Goal: Task Accomplishment & Management: Manage account settings

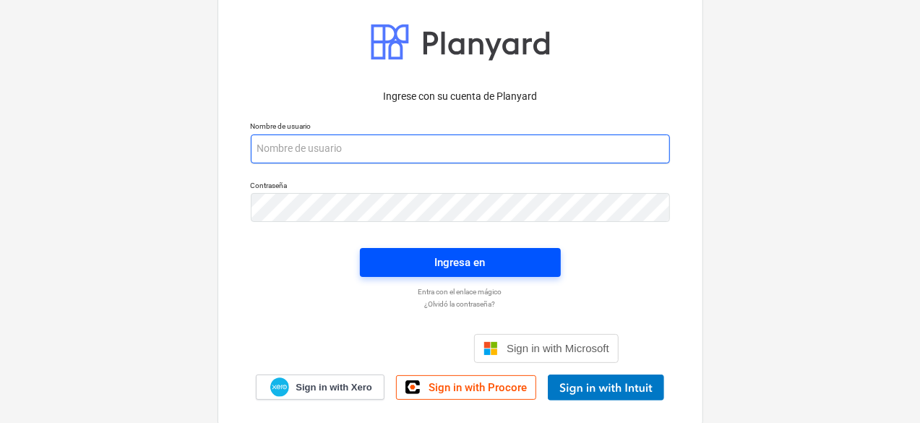
type input "[PERSON_NAME][EMAIL_ADDRESS][DOMAIN_NAME]"
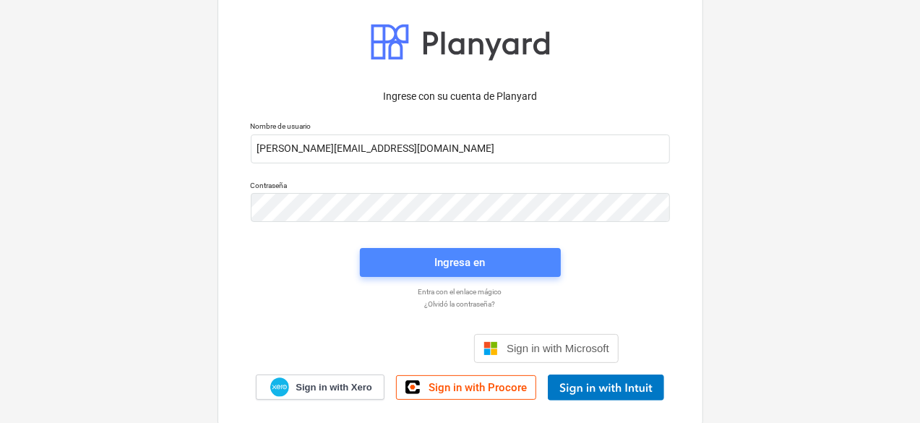
click at [489, 270] on span "Ingresa en" at bounding box center [460, 262] width 166 height 19
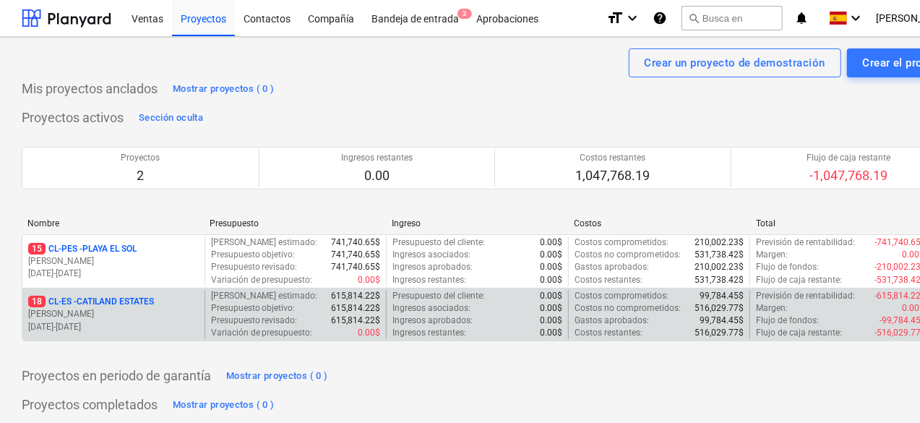
click at [175, 302] on div "18 CL-ES - CATILAND ESTATES" at bounding box center [113, 302] width 171 height 12
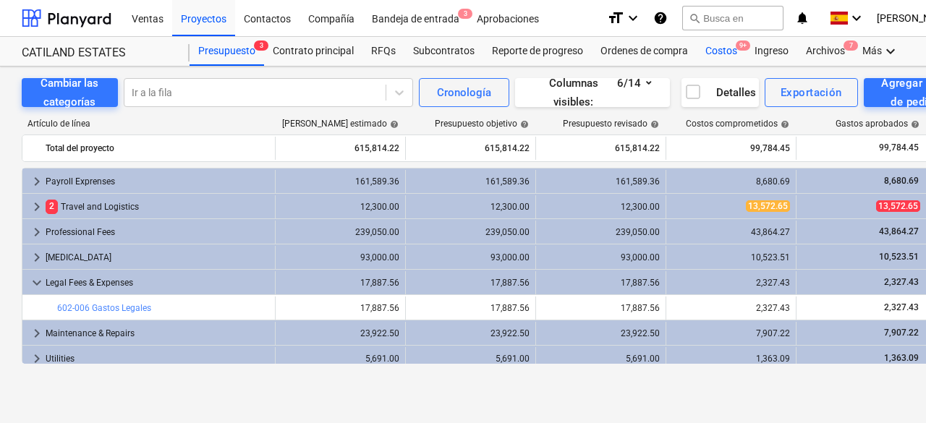
click at [713, 49] on div "Costos 9+" at bounding box center [720, 51] width 49 height 29
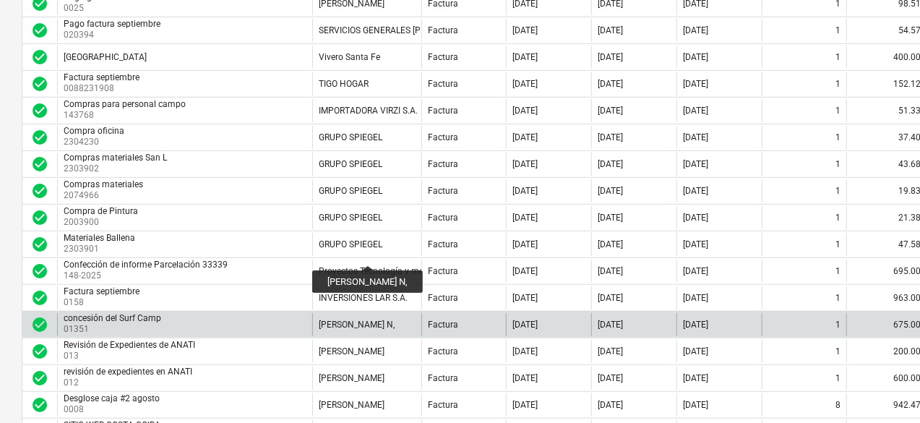
scroll to position [382, 0]
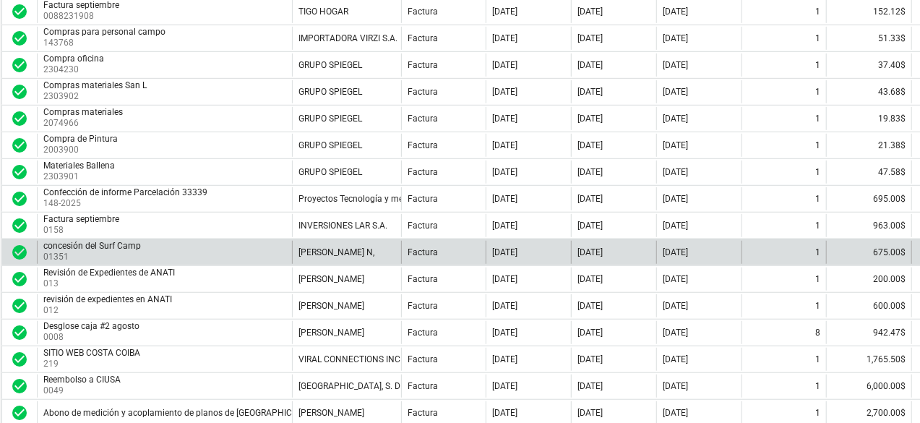
drag, startPoint x: 422, startPoint y: 247, endPoint x: 453, endPoint y: 242, distance: 30.7
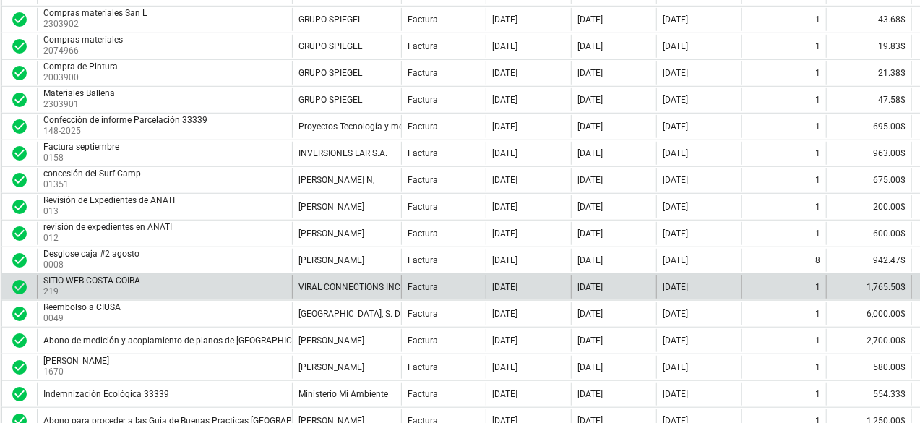
scroll to position [454, 18]
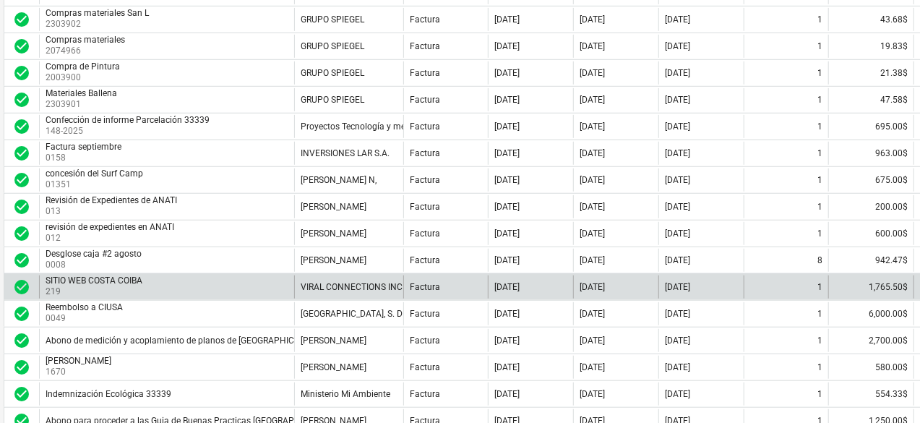
drag, startPoint x: 539, startPoint y: 270, endPoint x: 522, endPoint y: 273, distance: 17.7
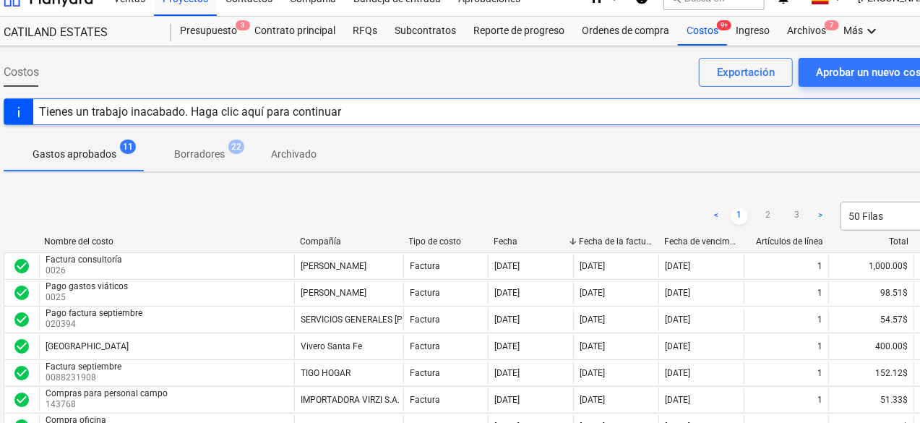
scroll to position [0, 18]
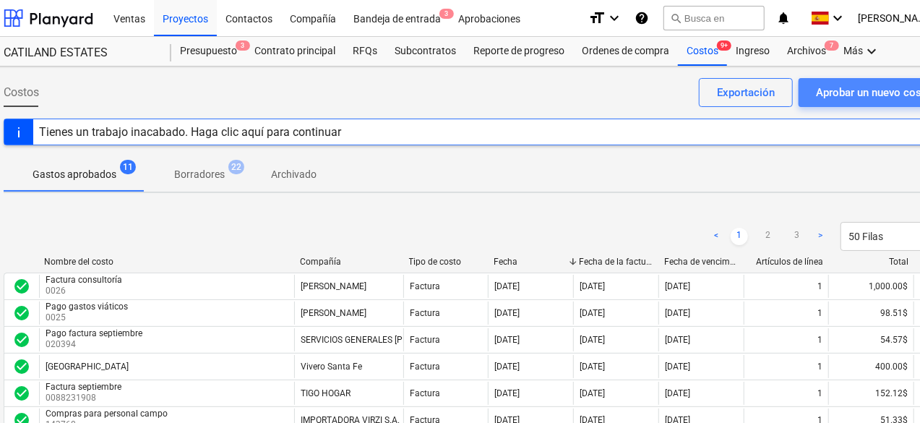
click at [842, 92] on div "Aprobar un nuevo costo" at bounding box center [874, 92] width 116 height 19
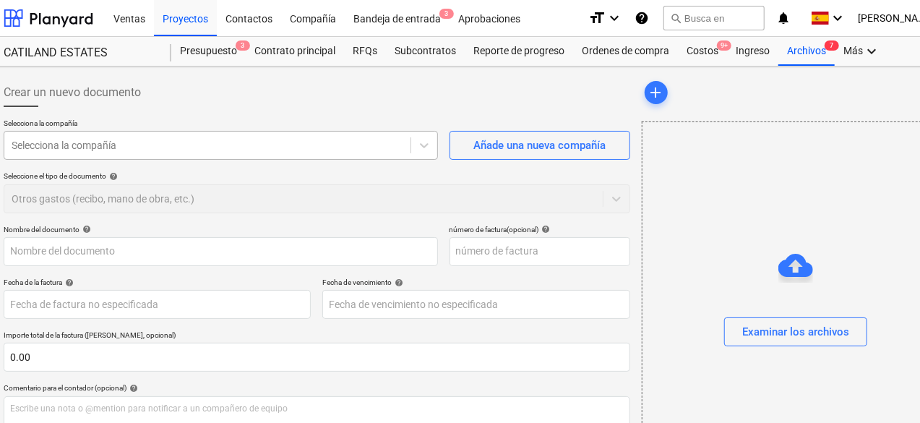
click at [249, 145] on div at bounding box center [208, 145] width 392 height 14
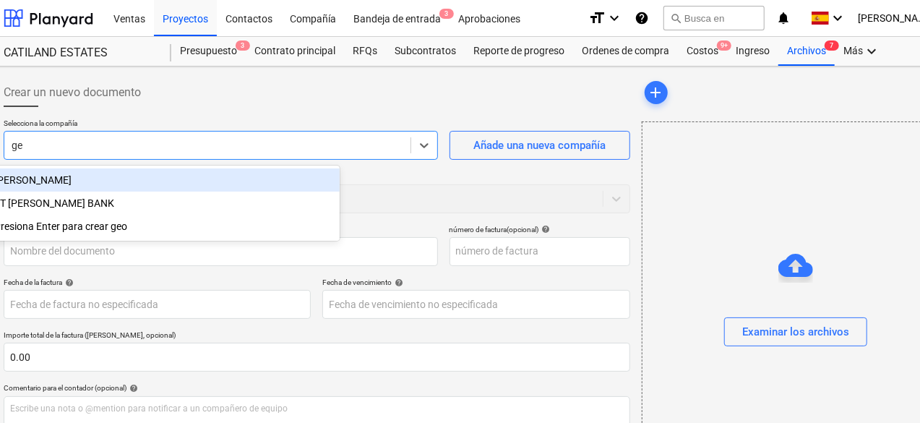
type input "g"
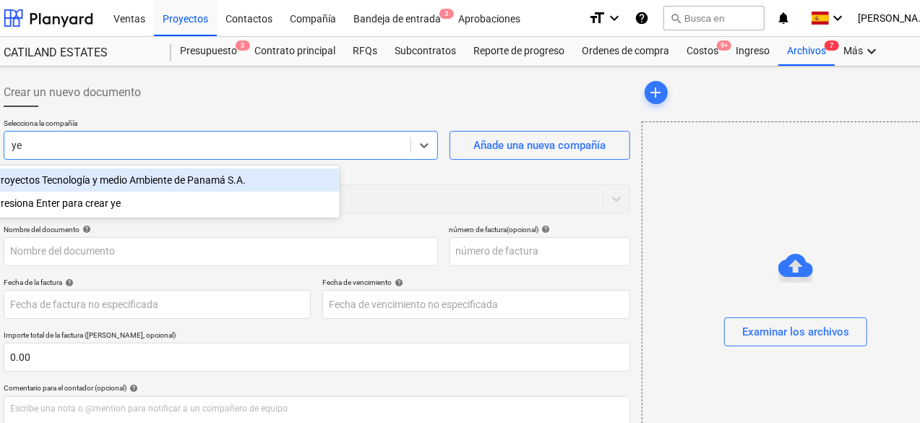
type input "y"
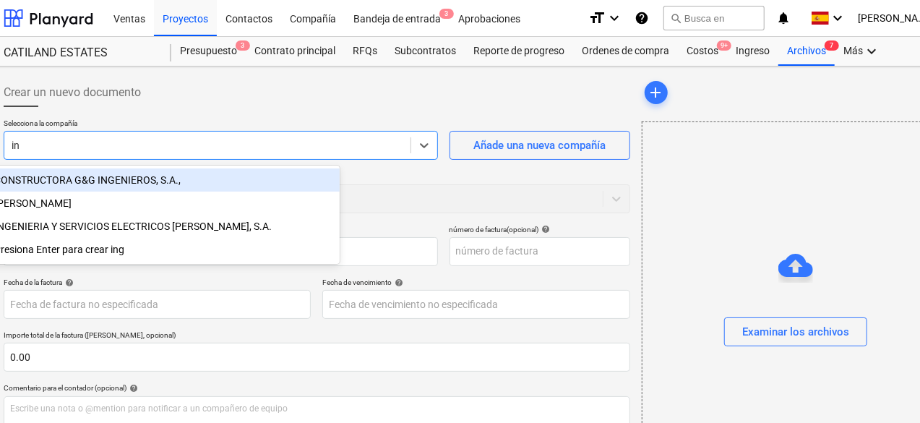
type input "i"
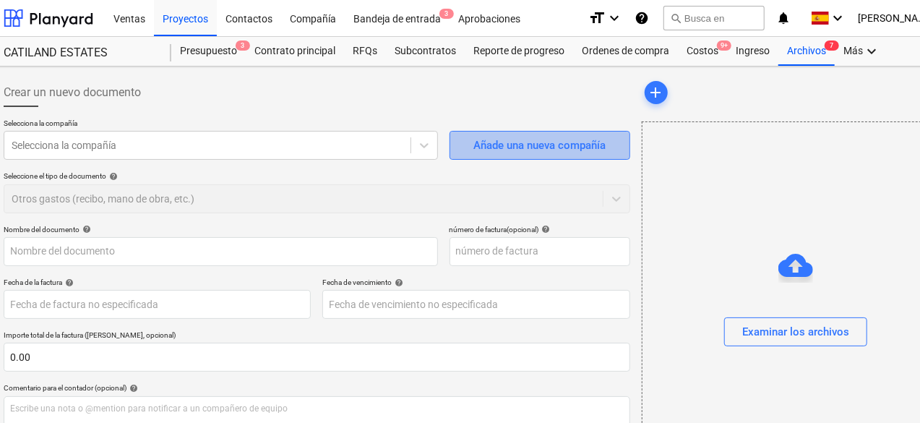
click at [474, 138] on div "Añade una nueva compañía" at bounding box center [540, 145] width 132 height 19
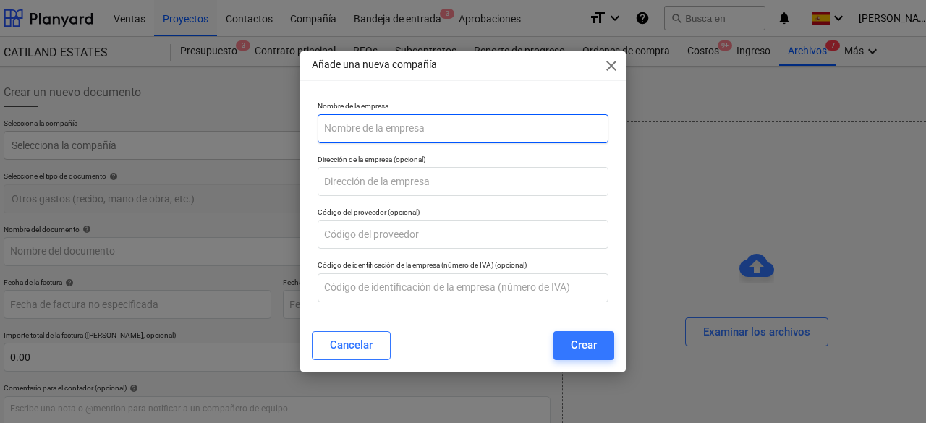
click at [396, 129] on input "text" at bounding box center [462, 128] width 291 height 29
click at [463, 132] on input "GEODESIA Y TOPOGRAFIA, ING YEIS" at bounding box center [462, 128] width 291 height 29
click at [492, 132] on input "GEODESIA Y TOPOGRAFIA, ING. YEIS" at bounding box center [462, 128] width 291 height 29
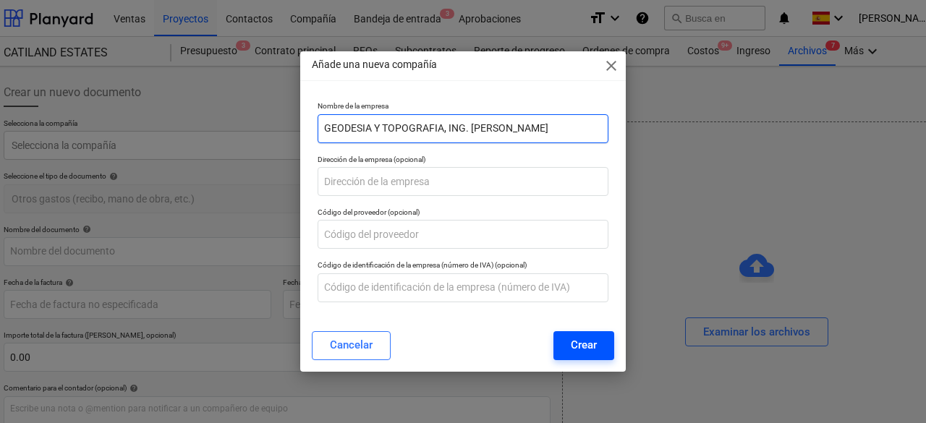
type input "GEODESIA Y TOPOGRAFIA, ING. [PERSON_NAME]"
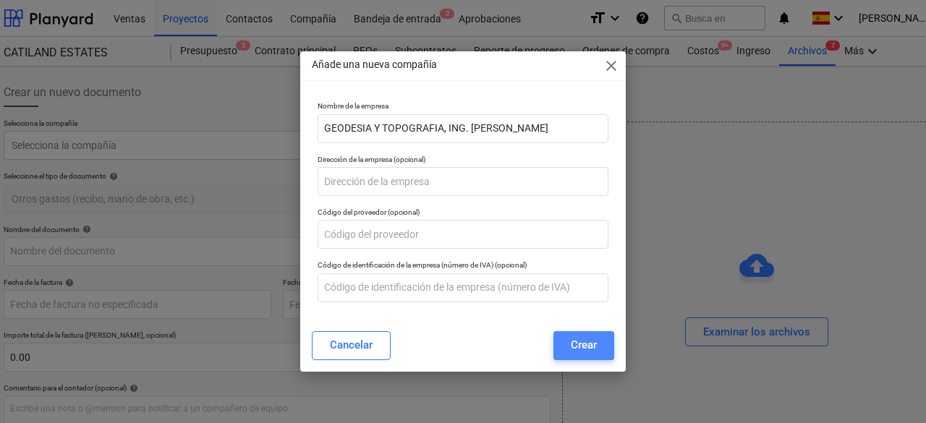
click at [581, 343] on div "Crear" at bounding box center [584, 345] width 26 height 19
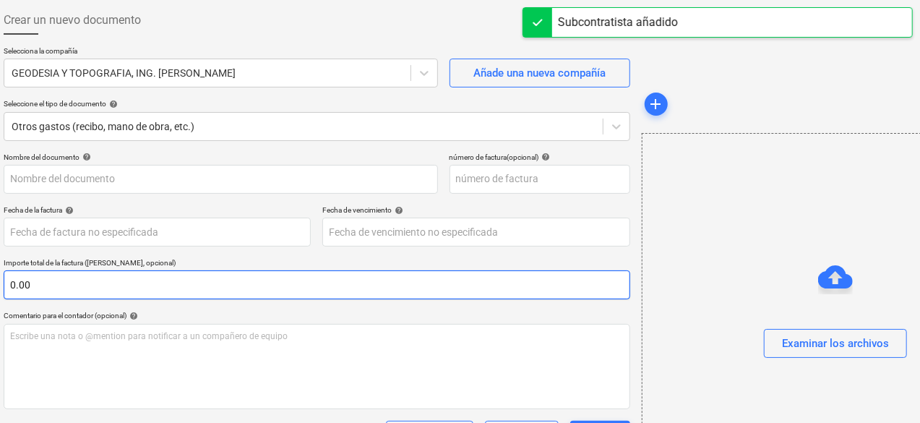
scroll to position [0, 18]
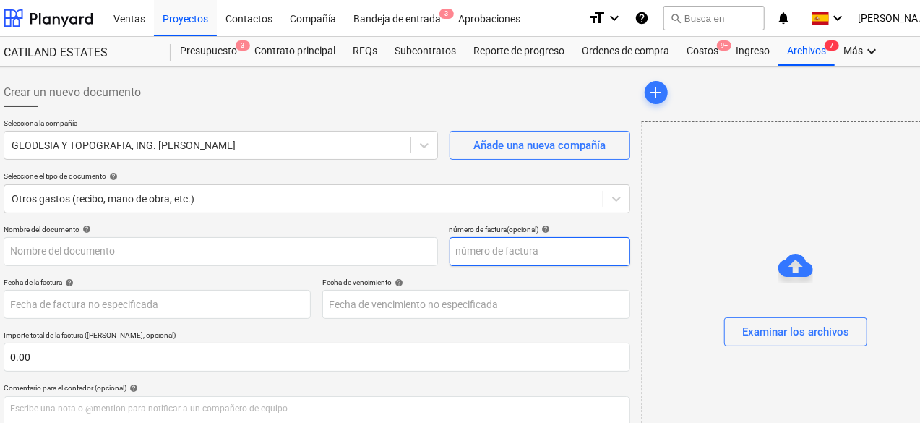
click at [450, 245] on input "text" at bounding box center [540, 251] width 181 height 29
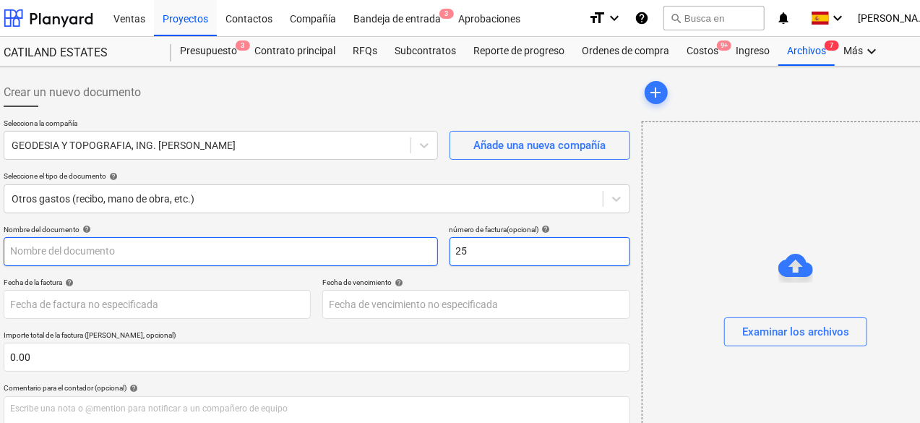
type input "25"
click at [181, 252] on input "text" at bounding box center [221, 251] width 435 height 29
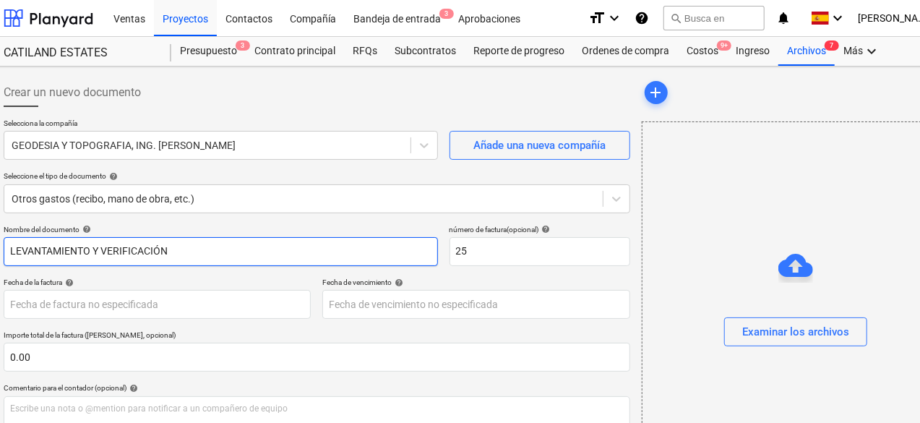
click at [102, 250] on input "LEVANTAMIENTO Y VERIFICACIÓN" at bounding box center [221, 251] width 435 height 29
click at [200, 255] on input "LEVANTAMIENTO, VERIFICACIÓN" at bounding box center [221, 251] width 435 height 29
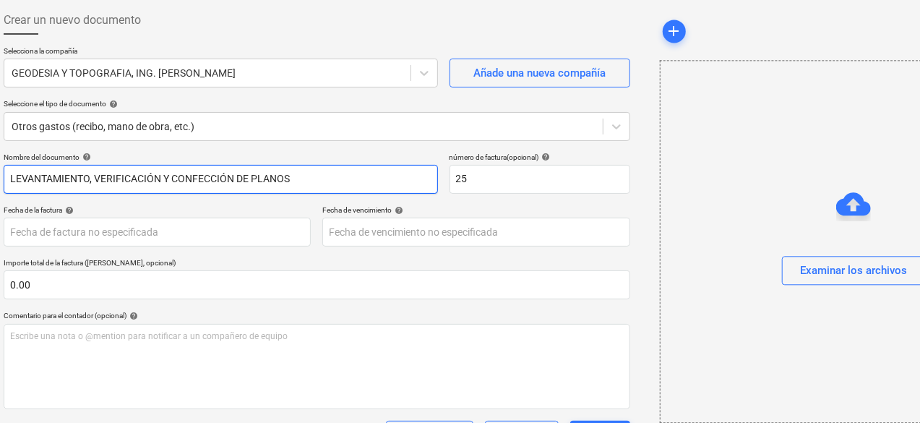
scroll to position [145, 18]
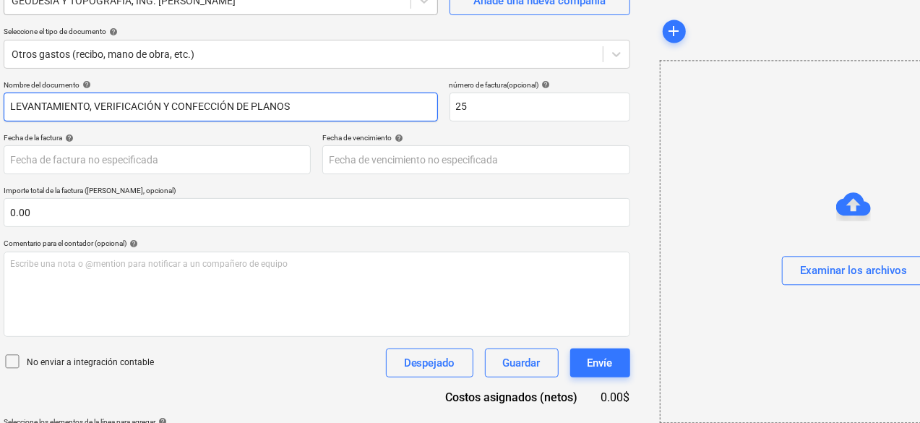
type input "LEVANTAMIENTO, VERIFICACIÓN Y CONFECCIÓN DE PLANOS"
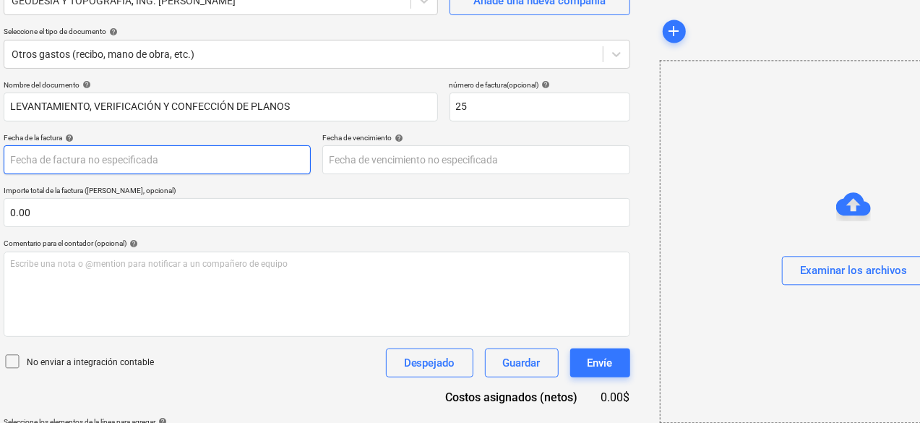
click at [171, 160] on body "Ventas Proyectos Contactos Compañía Bandeja de entrada 3 Aprobaciones format_si…" at bounding box center [442, 66] width 920 height 423
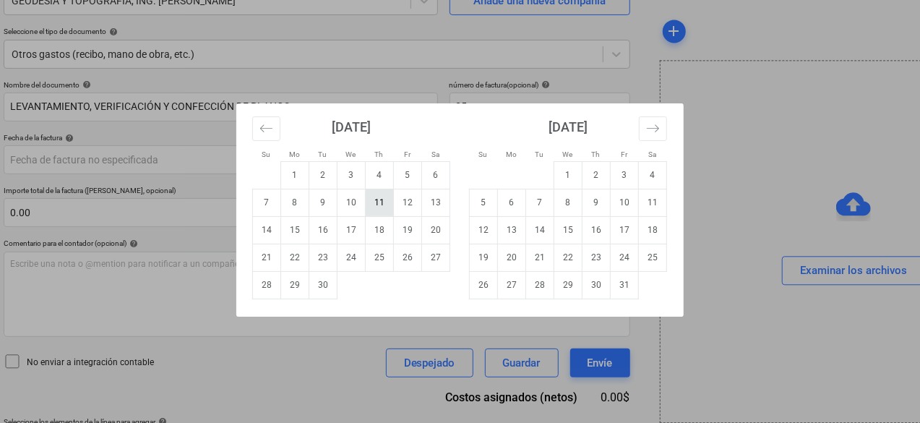
click at [373, 203] on td "11" at bounding box center [380, 202] width 28 height 27
type input "[DATE]"
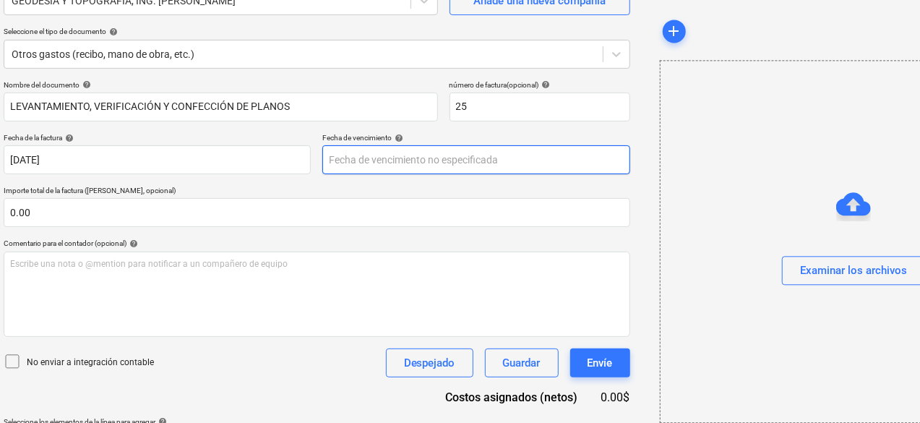
click at [424, 161] on body "Ventas Proyectos Contactos Compañía Bandeja de entrada 3 Aprobaciones format_si…" at bounding box center [442, 66] width 920 height 423
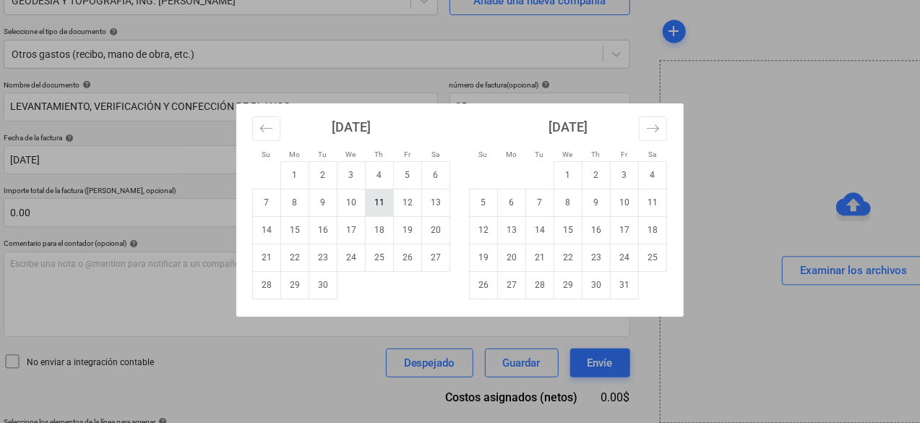
click at [385, 205] on td "11" at bounding box center [380, 202] width 28 height 27
type input "[DATE]"
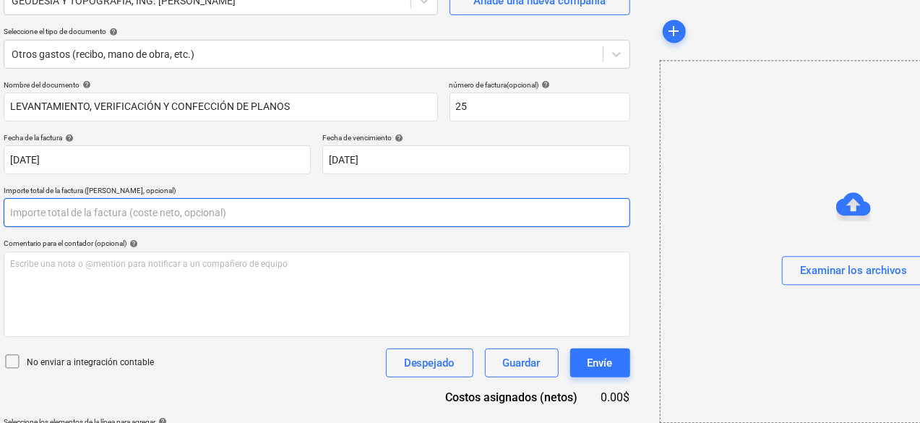
drag, startPoint x: 145, startPoint y: 220, endPoint x: 158, endPoint y: 55, distance: 165.4
click at [145, 219] on input "text" at bounding box center [317, 212] width 627 height 29
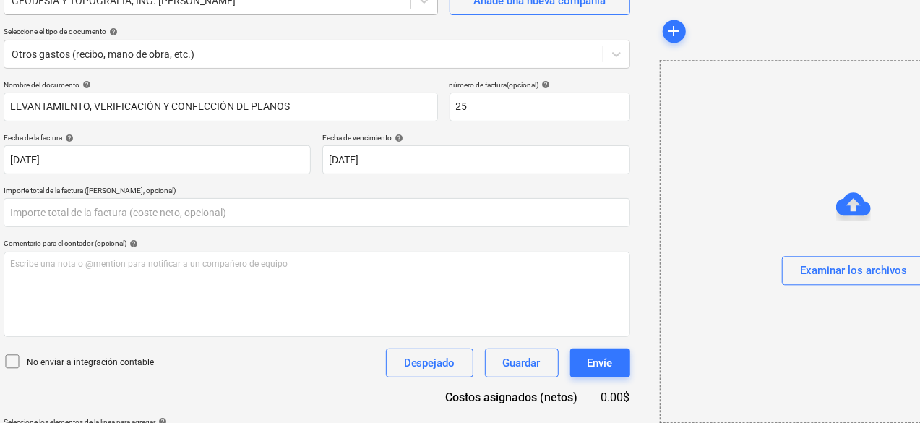
type input "0.00"
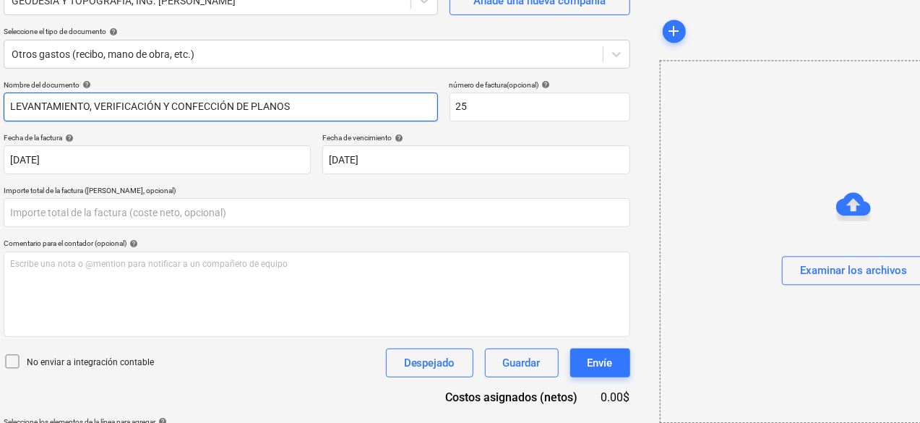
type input "0.00"
click at [9, 105] on input "LEVANTAMIENTO, VERIFICACIÓN Y CONFECCIÓN DE PLANOS" at bounding box center [221, 107] width 435 height 29
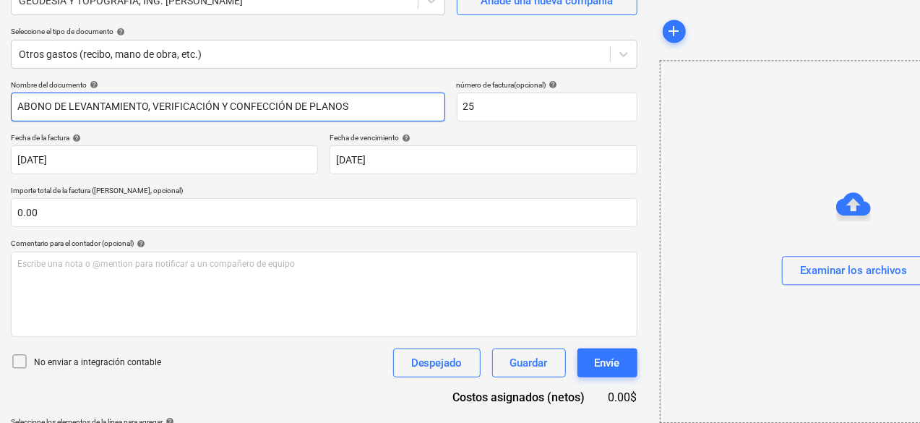
drag, startPoint x: 345, startPoint y: 106, endPoint x: 8, endPoint y: 110, distance: 337.0
click at [9, 109] on div "Crear un nuevo documento Selecciona la compañía GEODESIA Y TOPOGRAFIA, ING. [PE…" at bounding box center [324, 196] width 638 height 537
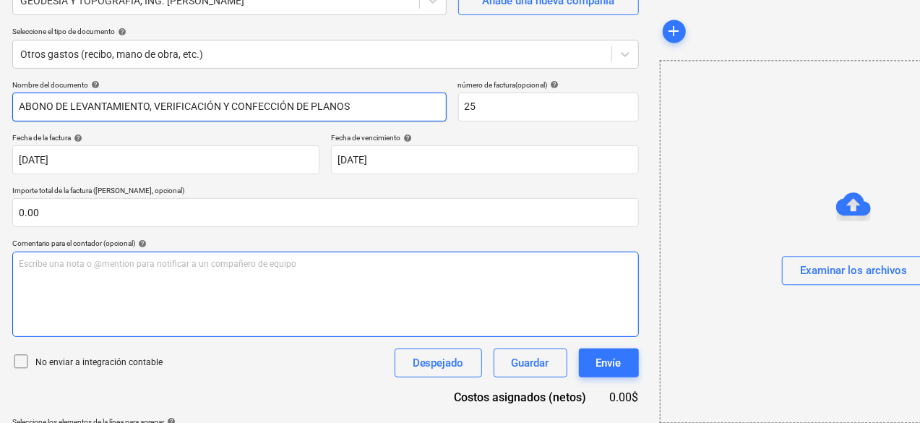
type input "ABONO DE LEVANTAMIENTO, VERIFICACIÓN Y CONFECCIÓN DE PLANOS"
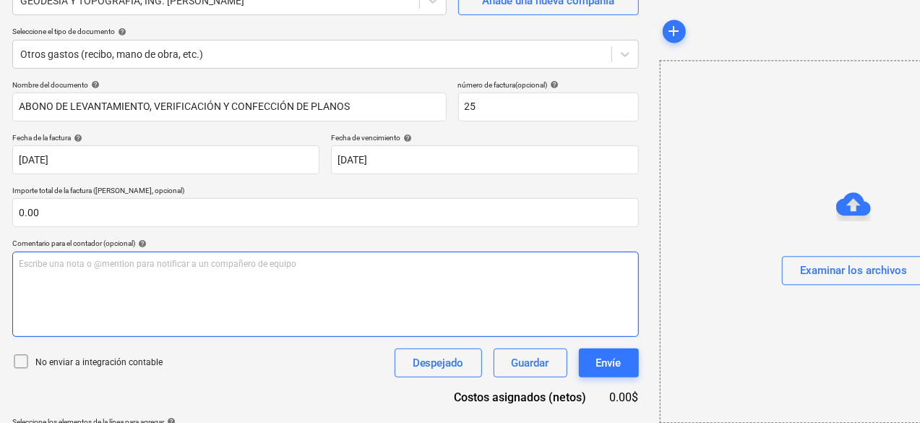
click at [71, 273] on div "Escribe una nota o @mention para notificar a un compañero de equipo ﻿" at bounding box center [325, 294] width 627 height 85
click at [60, 264] on span "ABONO DE LEVANTAMIENTO, VERIFICACIÓN Y CONFECCIÓN DE PLANOS" at bounding box center [162, 264] width 286 height 10
click at [351, 266] on span "ABONO DEL 50% A LA EMPRESA GEODESIA Y TOPOGRAFIA POR EL LEVANTAMIENTO, VERIFICA…" at bounding box center [271, 264] width 505 height 10
click at [458, 265] on span "ABONO DEL 50% A LA EMPRESA GEODESIA Y TOPOGRAFIA POR EL LEVANTAMIENTO DE 3 LOTE…" at bounding box center [297, 264] width 556 height 10
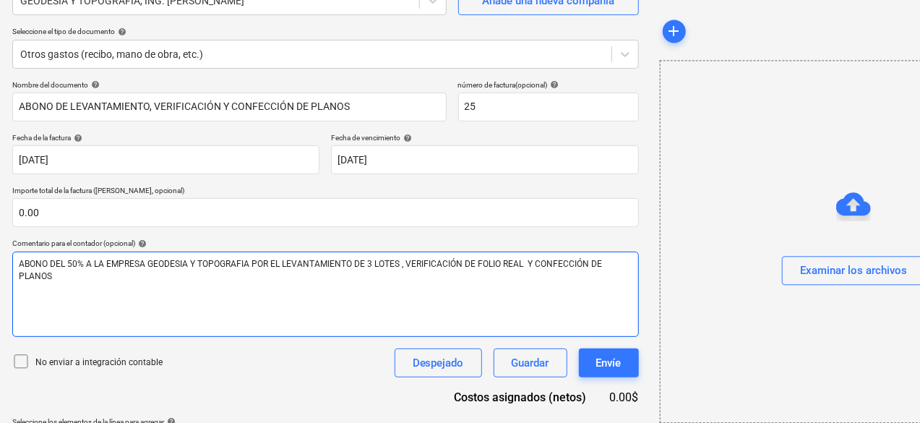
scroll to position [191, 9]
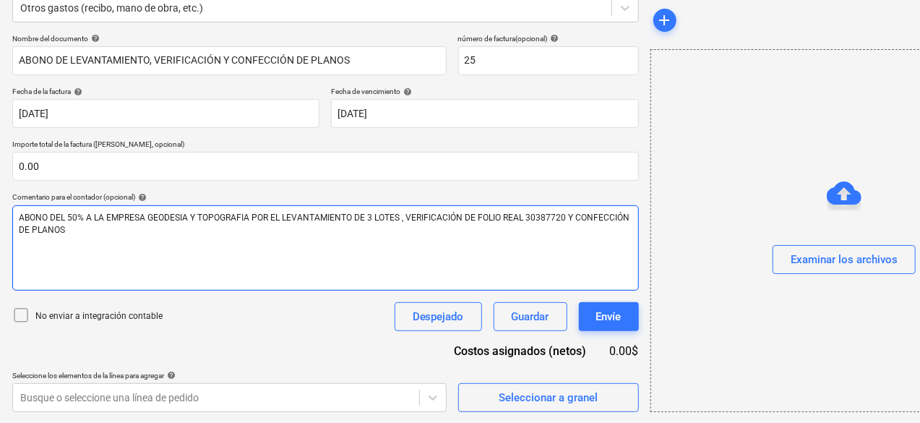
click at [397, 218] on span "ABONO DEL 50% A LA EMPRESA GEODESIA Y TOPOGRAFIA POR EL LEVANTAMIENTO DE 3 LOTE…" at bounding box center [325, 224] width 613 height 22
click at [204, 230] on p "ABONO DEL 50% A LA EMPRESA GEODESIA Y TOPOGRAFIA POR EL LEVANTAMIENTO DE 3 LOTE…" at bounding box center [326, 224] width 614 height 25
click at [249, 226] on p "ABONO DEL 50% A LA EMPRESA GEODESIA Y TOPOGRAFIA POR EL LEVANTAMIENTO DE 3 LOTE…" at bounding box center [326, 224] width 614 height 25
click at [247, 216] on span "ABONO DEL 50% A LA EMPRESA GEODESIA Y TOPOGRAFIA POR EL LEVANTAMIENTO DE 3 LOTE…" at bounding box center [324, 224] width 610 height 22
click at [370, 218] on span "ABONO DEL 50% A LA EMPRESA GEODESIA Y TOPOGRAFIA, POR EL LEVANTAMIENTO DE 3 LOT…" at bounding box center [324, 224] width 611 height 22
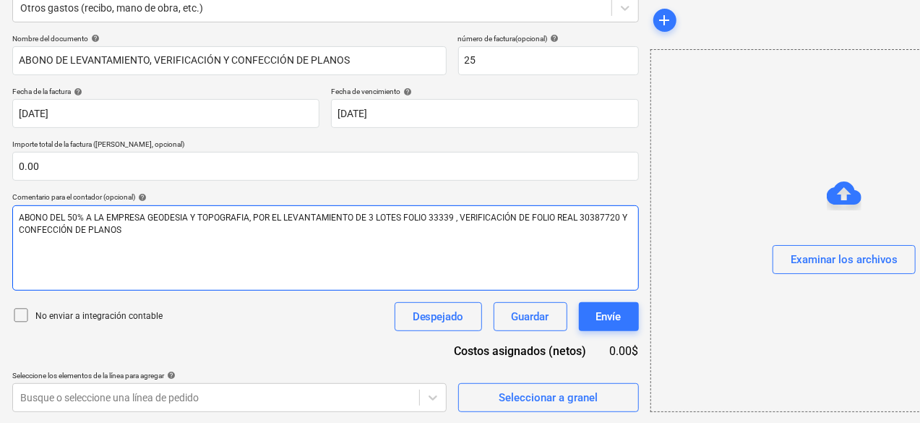
click at [398, 218] on span "ABONO DEL 50% A LA EMPRESA GEODESIA Y TOPOGRAFIA, POR EL LEVANTAMIENTO DE 3 LOT…" at bounding box center [324, 224] width 611 height 22
click at [304, 232] on p "ABONO DEL 50% A LA EMPRESA GEODESIA Y TOPOGRAFIA, POR EL LEVANTAMIENTO DE 3 LOT…" at bounding box center [326, 224] width 614 height 25
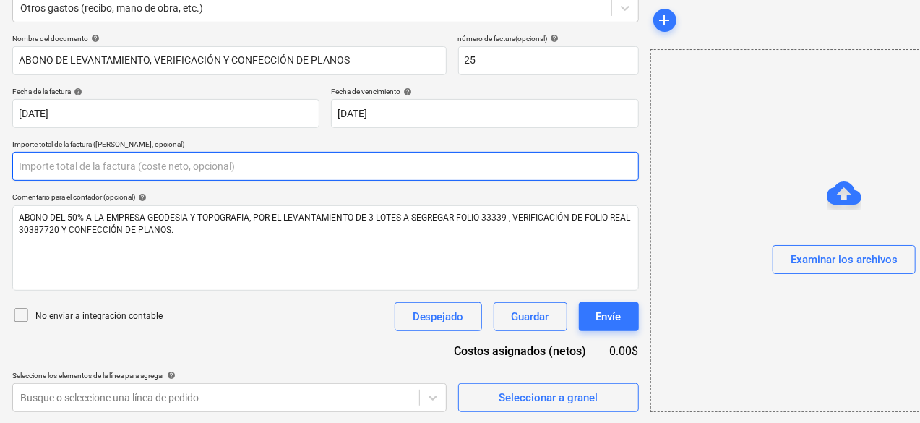
click at [52, 169] on input "text" at bounding box center [325, 166] width 627 height 29
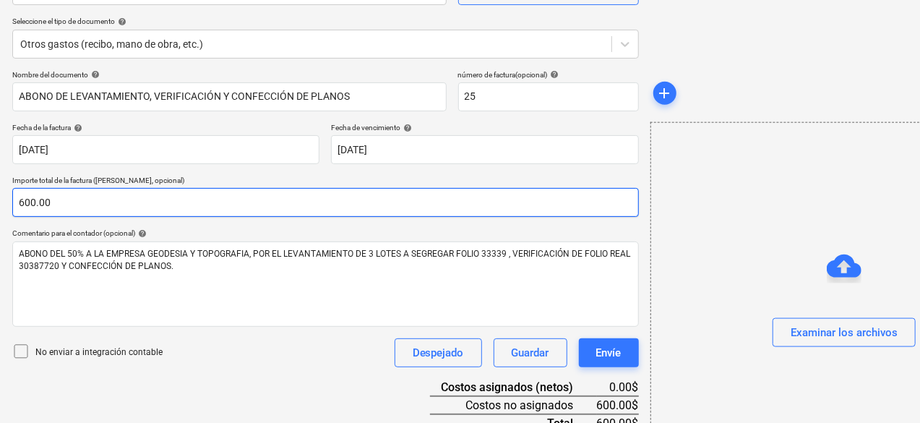
scroll to position [227, 9]
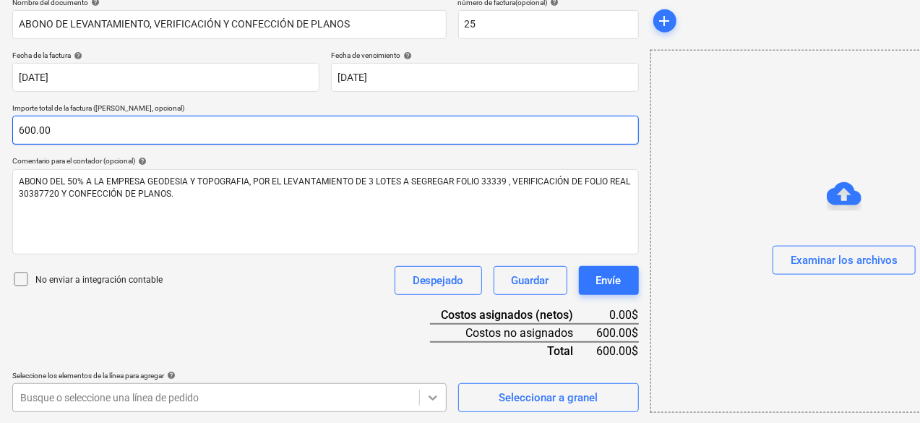
type input "600.00"
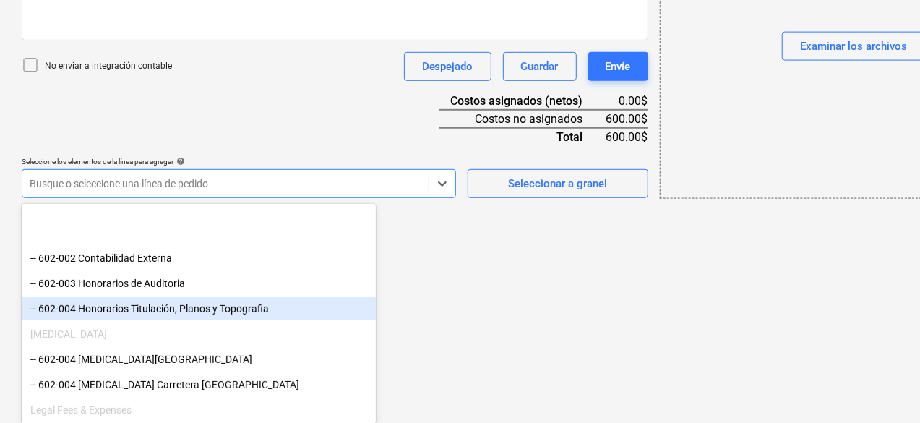
scroll to position [362, 0]
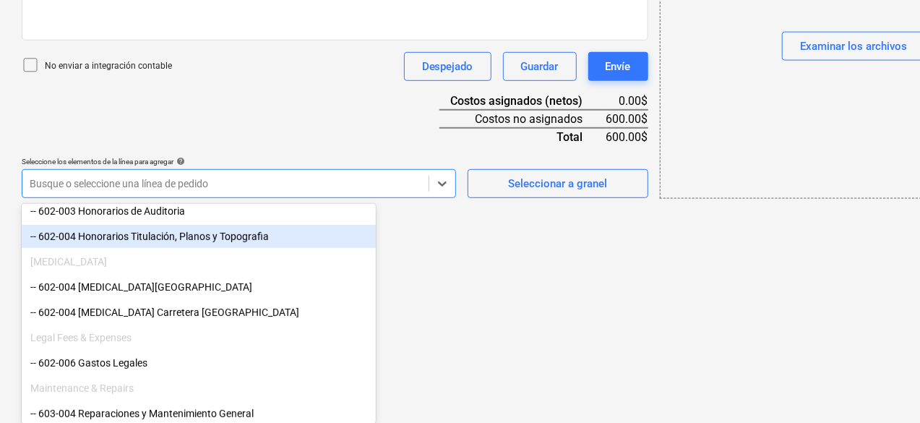
drag, startPoint x: 353, startPoint y: 396, endPoint x: 257, endPoint y: 247, distance: 177.9
click at [255, 243] on div "-- 602-004 Honorarios Titulación, Planos y Topografia" at bounding box center [199, 236] width 354 height 23
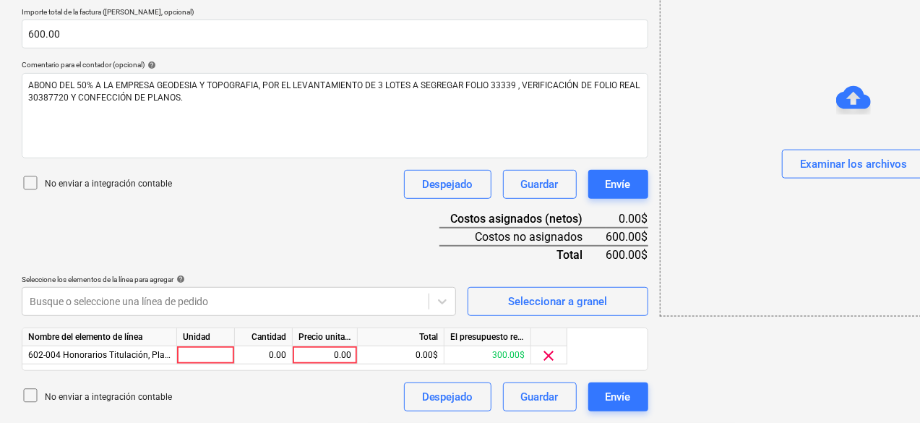
scroll to position [322, 0]
click at [710, 296] on div "add Examinar los archivos" at bounding box center [813, 84] width 319 height 668
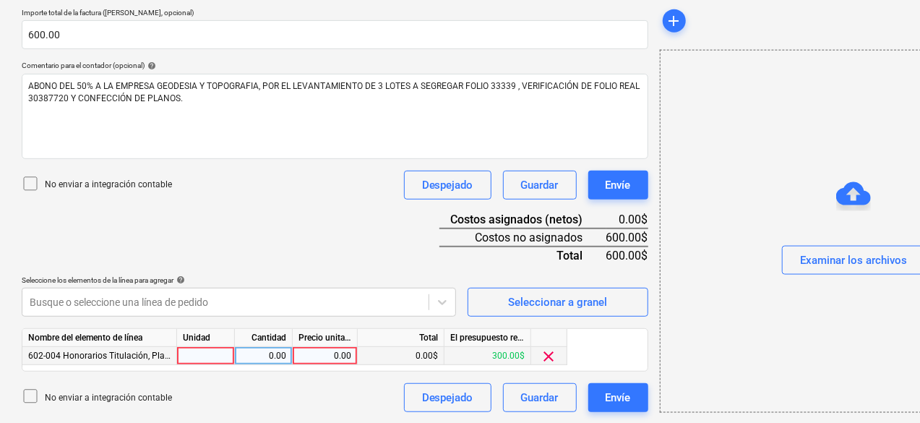
click at [214, 358] on div at bounding box center [206, 356] width 58 height 18
type input "1"
click at [285, 354] on div "0.00" at bounding box center [264, 356] width 46 height 18
type input "1"
click at [336, 358] on div "0.00" at bounding box center [325, 356] width 53 height 18
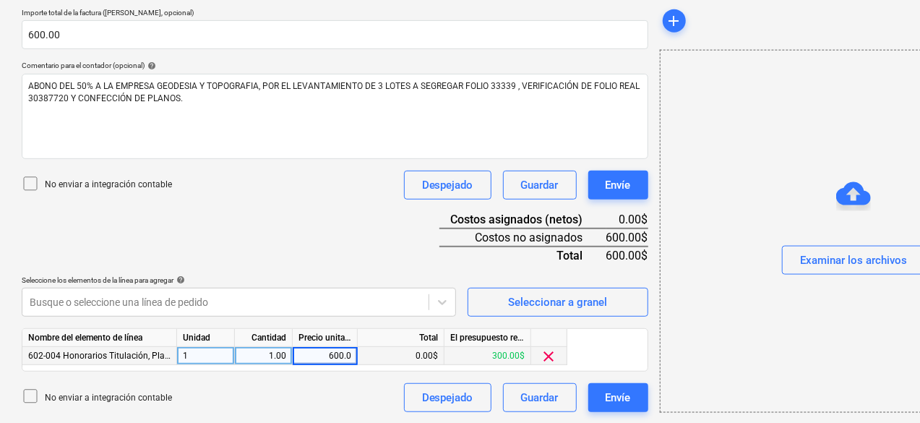
type input "600.00"
click at [274, 401] on div "No enviar a integración contable Despejado Guardar Envíe" at bounding box center [335, 397] width 627 height 29
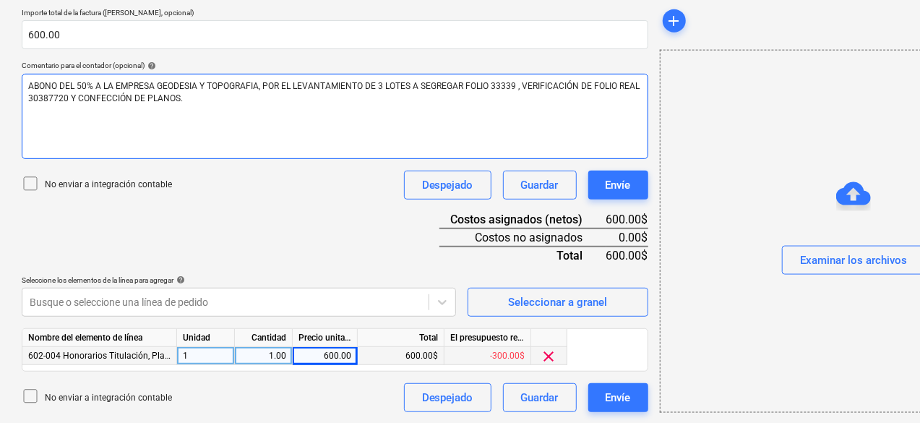
click at [325, 100] on p "ABONO DEL 50% A LA EMPRESA GEODESIA Y TOPOGRAFIA, POR EL LEVANTAMIENTO DE 3 LOT…" at bounding box center [335, 92] width 614 height 25
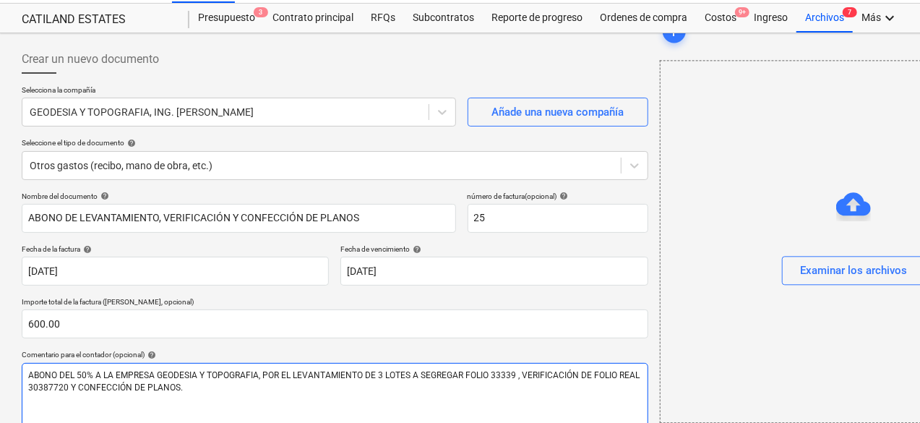
scroll to position [106, 0]
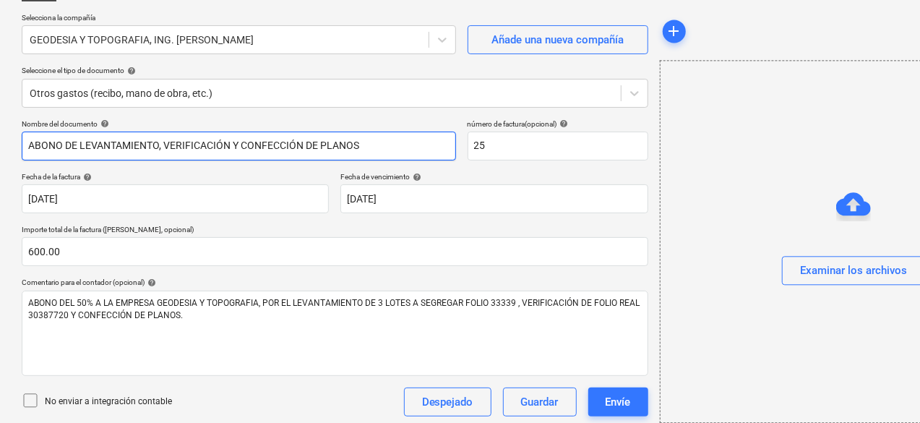
click at [80, 145] on input "ABONO DE LEVANTAMIENTO, VERIFICACIÓN Y CONFECCIÓN DE PLANOS" at bounding box center [239, 146] width 435 height 29
click at [95, 145] on input "ABONO DE 50 %LEVANTAMIENTO, VERIFICACIÓN Y CONFECCIÓN DE PLANOS" at bounding box center [239, 146] width 435 height 29
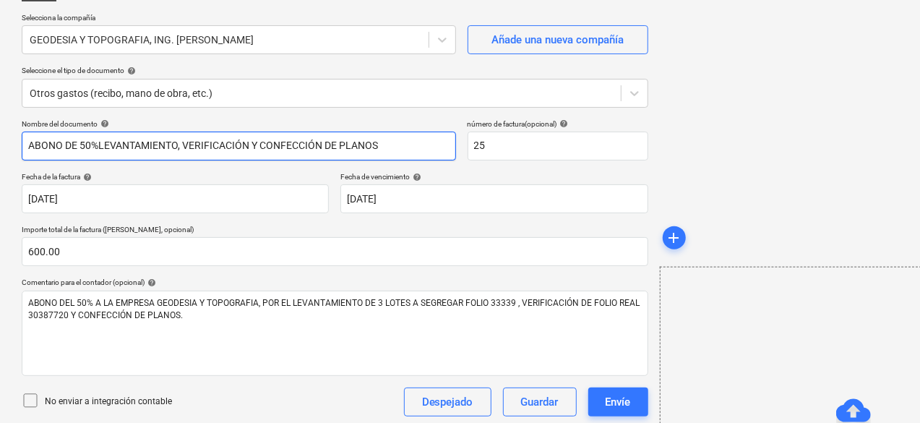
scroll to position [322, 0]
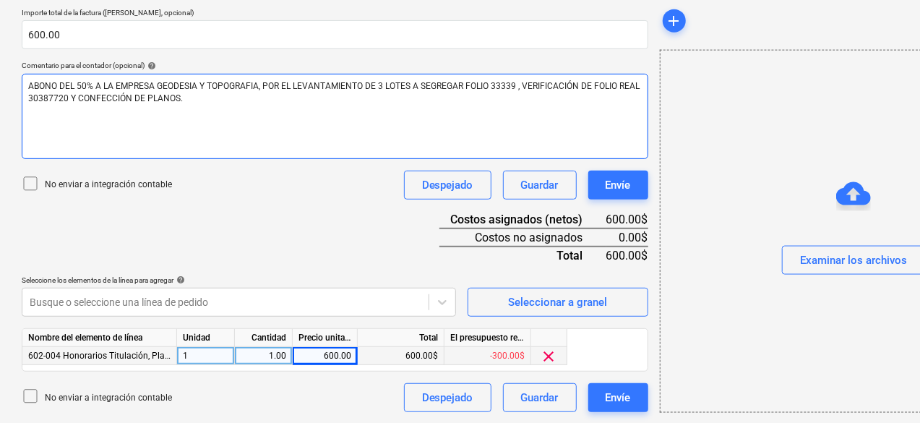
type input "ABONO DE 50%LEVANTAMIENTO, VERIFICACIÓN Y CONFECCIÓN DE PLANOS"
click at [340, 103] on div "ABONO DEL 50% A LA EMPRESA GEODESIA Y TOPOGRAFIA, POR EL LEVANTAMIENTO DE 3 LOT…" at bounding box center [335, 116] width 627 height 85
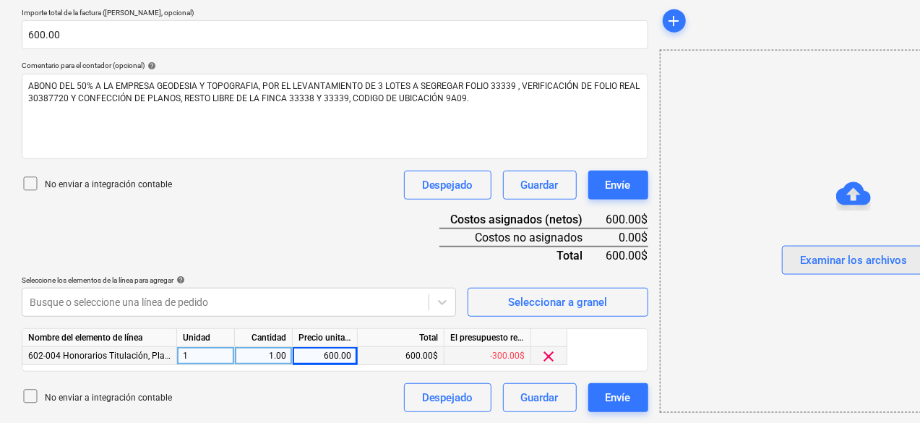
click at [800, 261] on div "Examinar los archivos" at bounding box center [853, 260] width 107 height 19
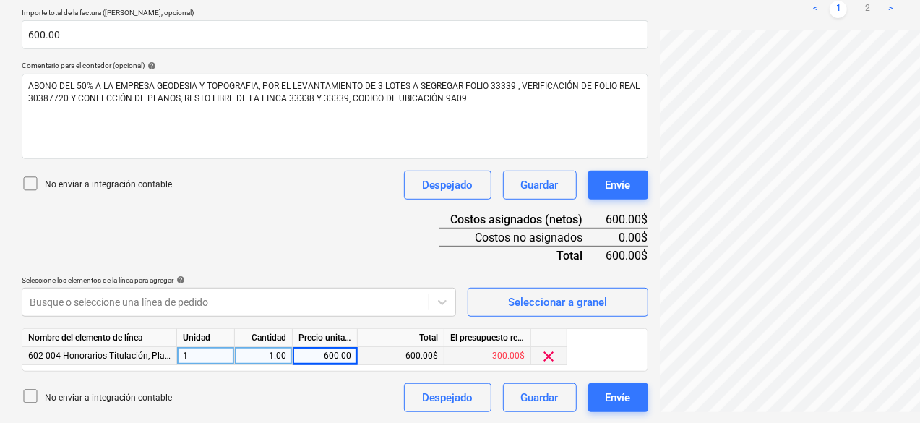
scroll to position [1374, 0]
click at [606, 399] on div "Envíe" at bounding box center [618, 397] width 25 height 19
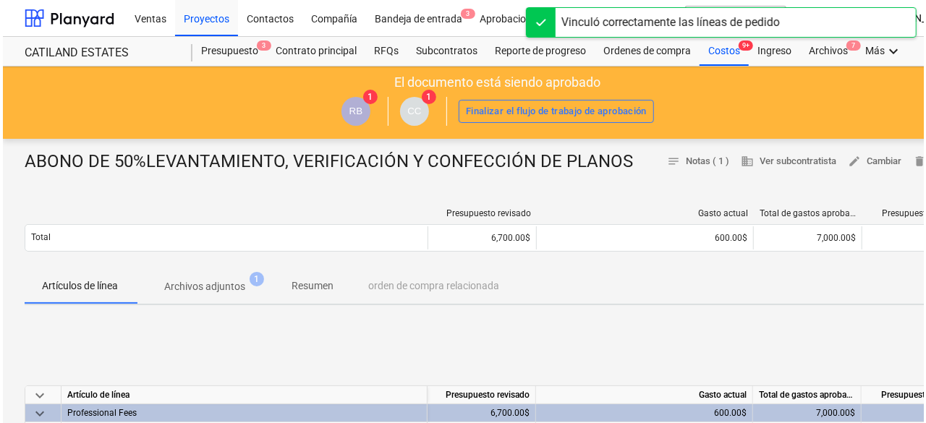
scroll to position [145, 0]
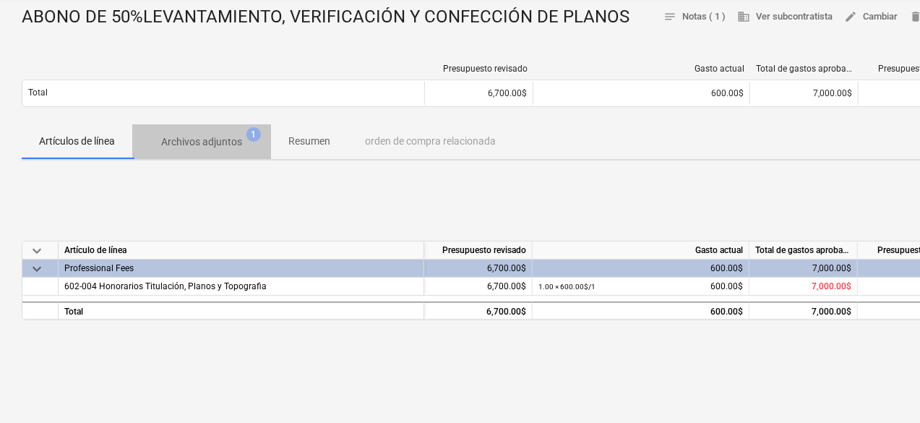
click at [220, 147] on p "Archivos adjuntos" at bounding box center [201, 141] width 81 height 15
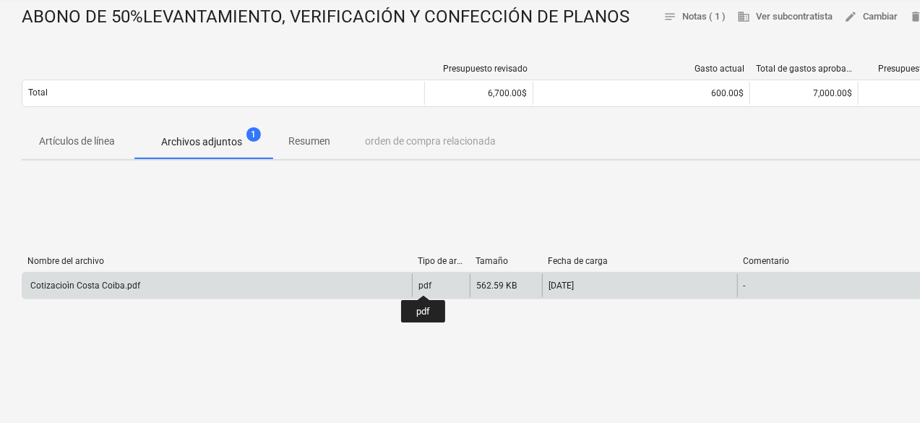
click at [424, 282] on div "pdf" at bounding box center [425, 286] width 13 height 10
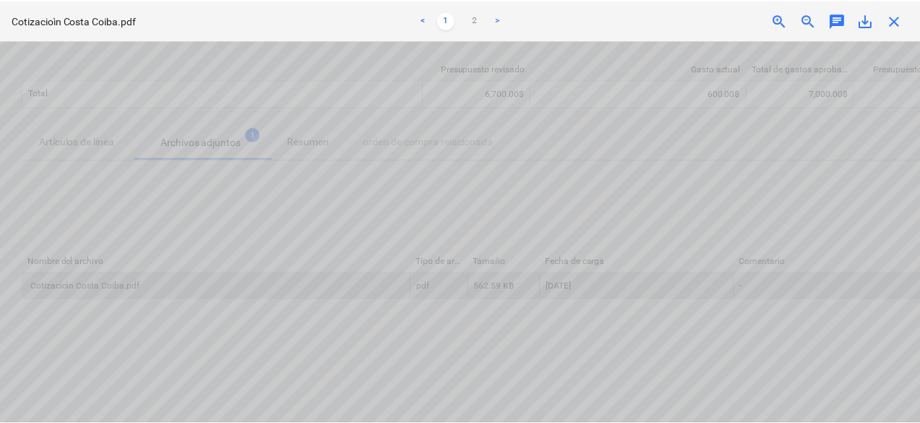
scroll to position [1064, 370]
click at [902, 22] on span "close" at bounding box center [899, 20] width 17 height 17
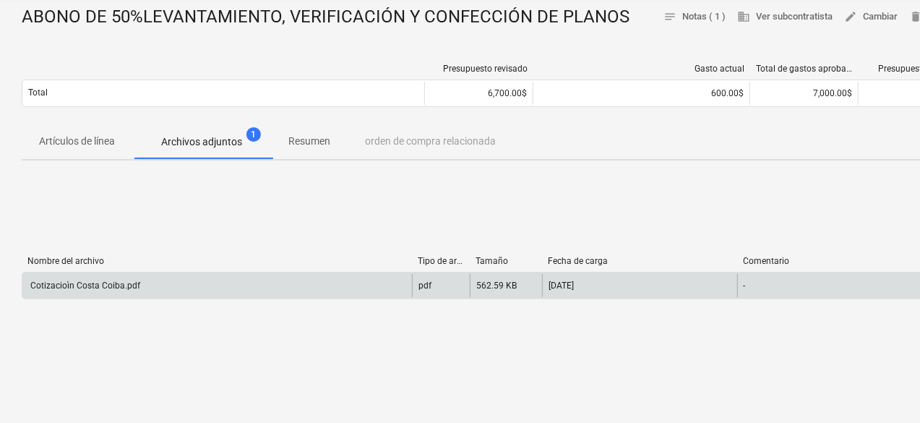
scroll to position [0, 0]
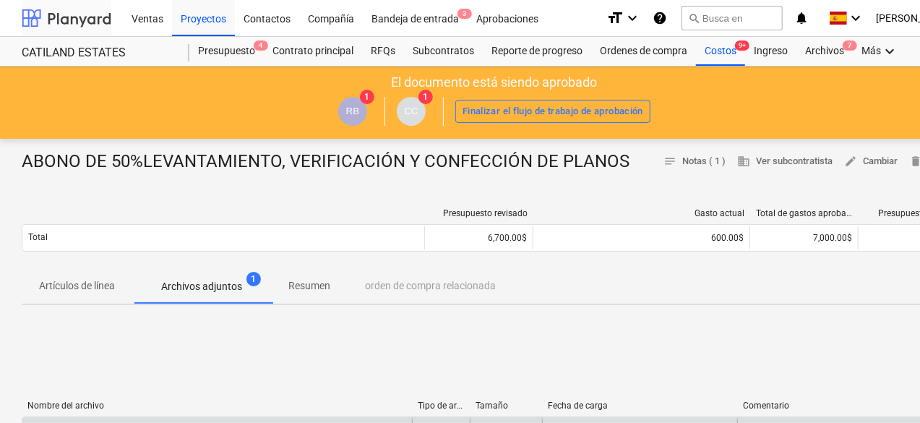
scroll to position [145, 0]
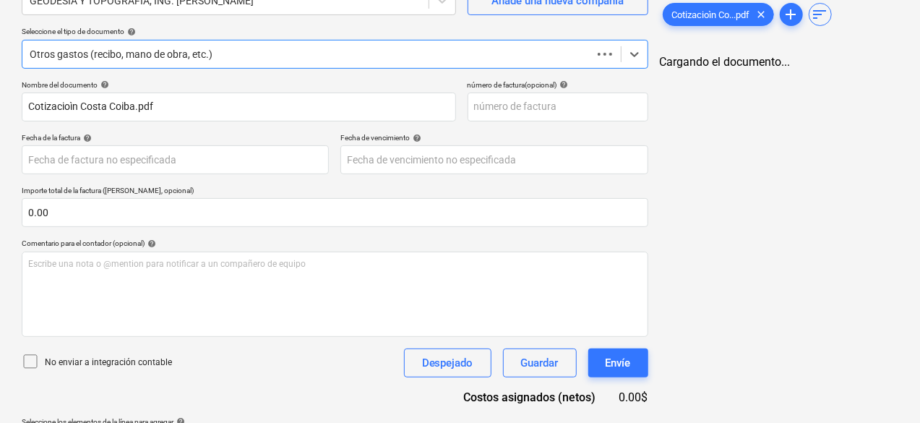
scroll to position [191, 0]
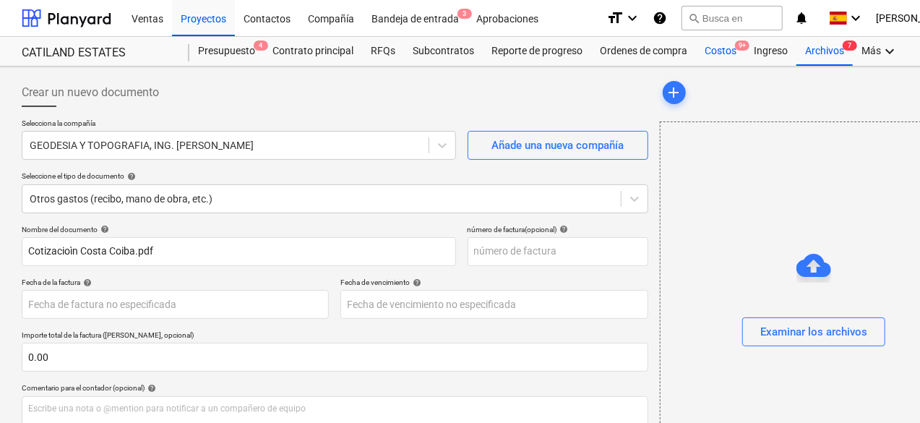
click at [709, 46] on div "Costos 9+" at bounding box center [720, 51] width 49 height 29
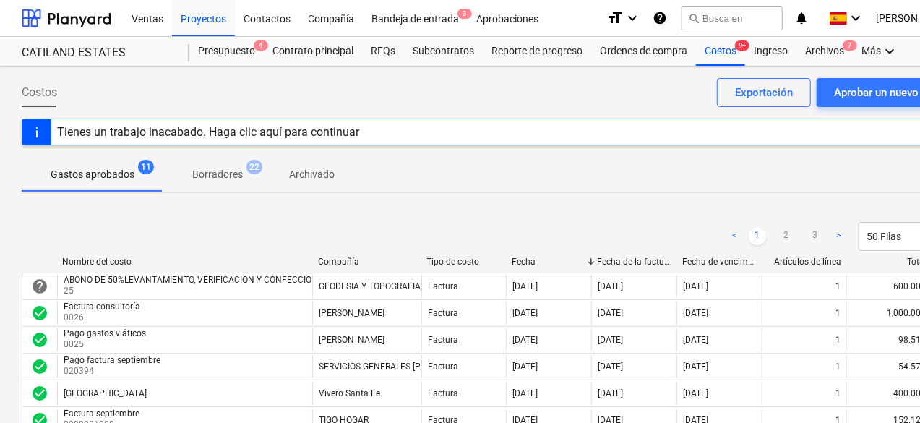
scroll to position [72, 0]
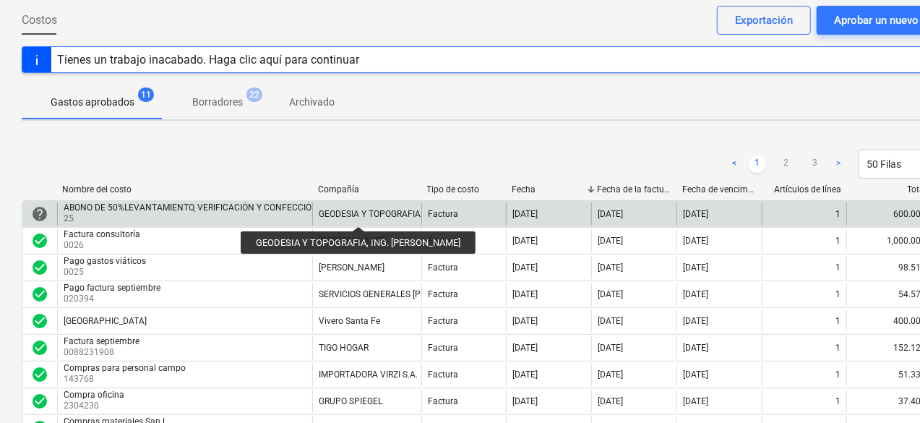
click at [366, 213] on div "GEODESIA Y TOPOGRAFIA, ING. [PERSON_NAME]" at bounding box center [414, 214] width 190 height 10
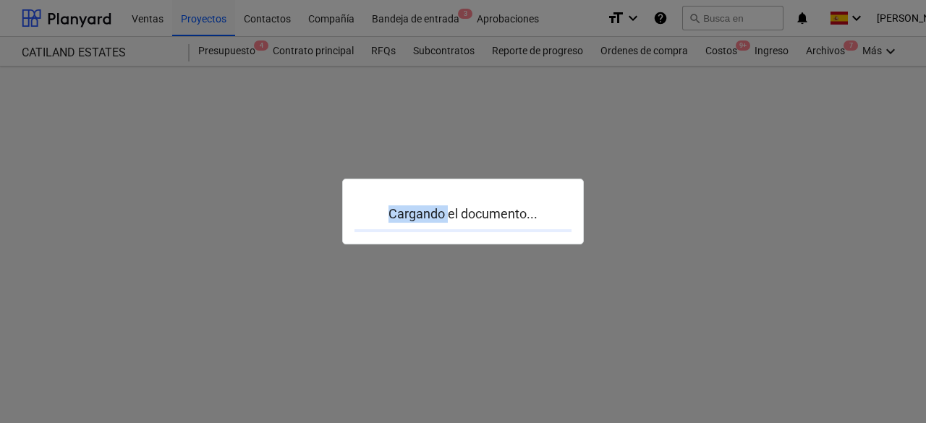
click at [366, 213] on p "Cargando el documento..." at bounding box center [462, 213] width 217 height 17
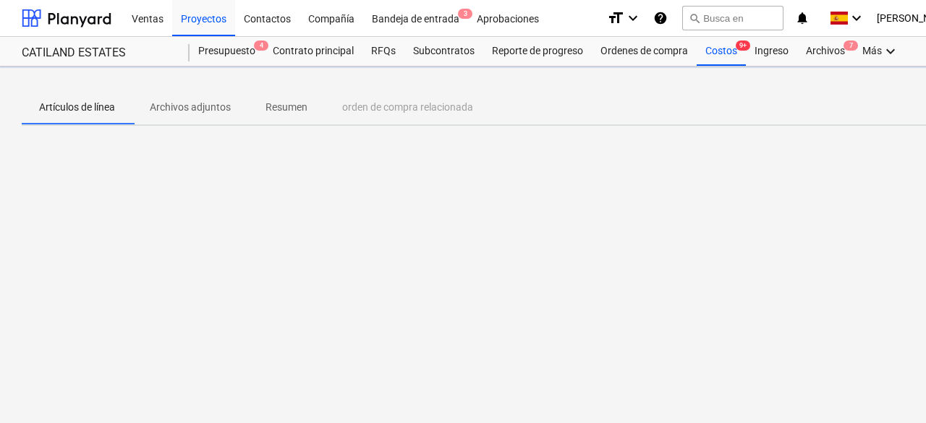
click at [366, 213] on div at bounding box center [495, 245] width 946 height 217
click at [366, 213] on div "Artículos de línea Archivos adjuntos Resumen orden de compra relacionada" at bounding box center [494, 245] width 989 height 356
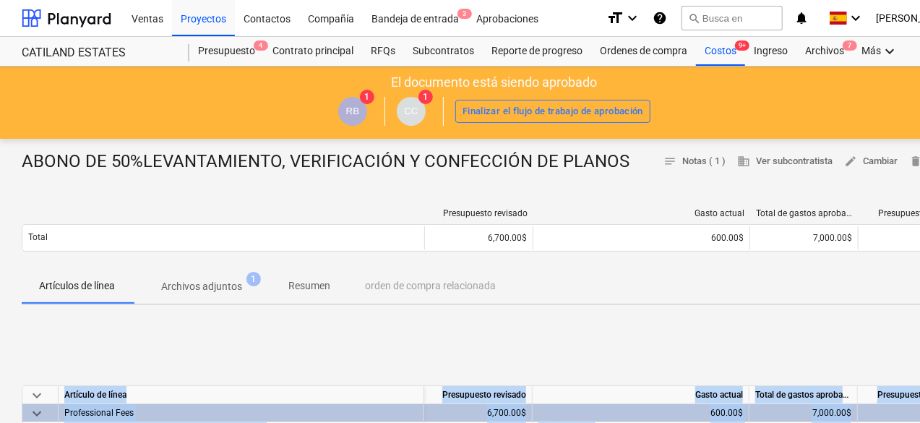
click at [366, 213] on div at bounding box center [223, 213] width 403 height 10
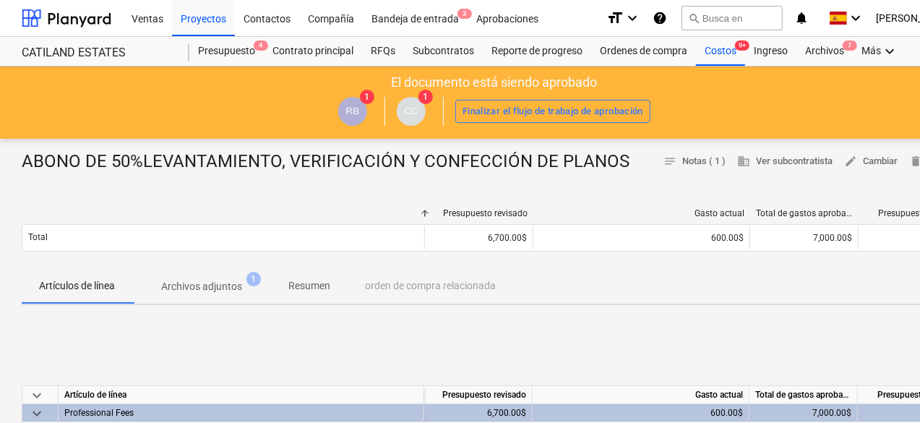
click at [140, 207] on div "Presupuesto revisado Gasto actual Total de gastos aprobados Presupuesto restant…" at bounding box center [495, 233] width 946 height 72
